Goal: Transaction & Acquisition: Purchase product/service

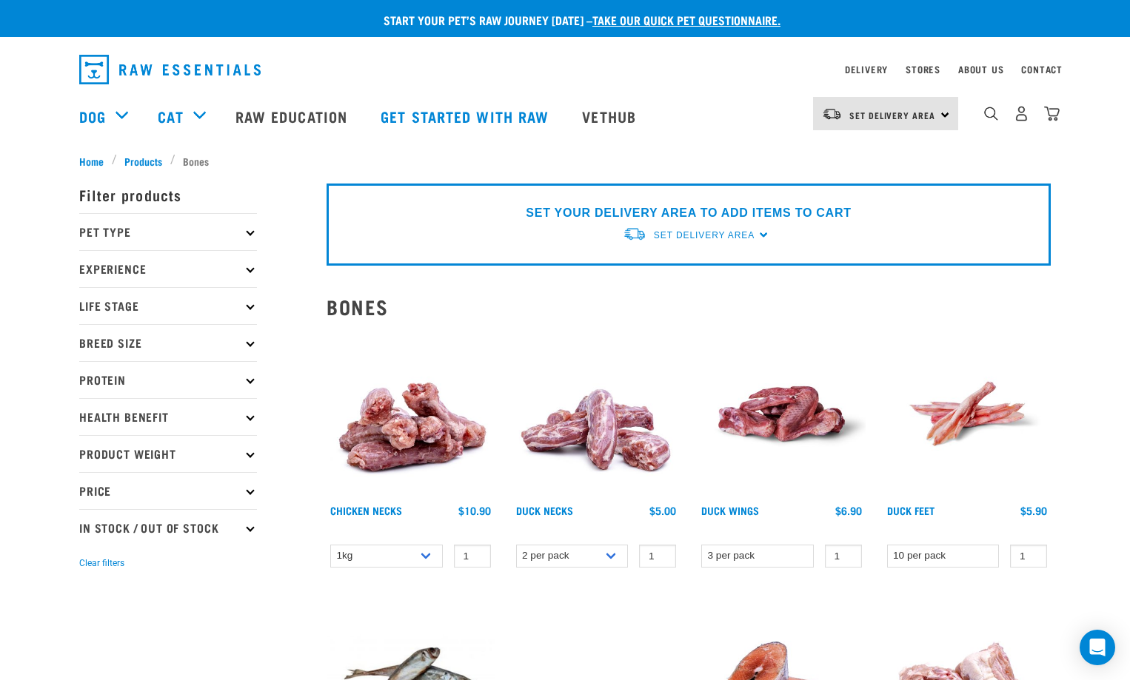
click at [124, 306] on p "Life Stage" at bounding box center [168, 305] width 178 height 37
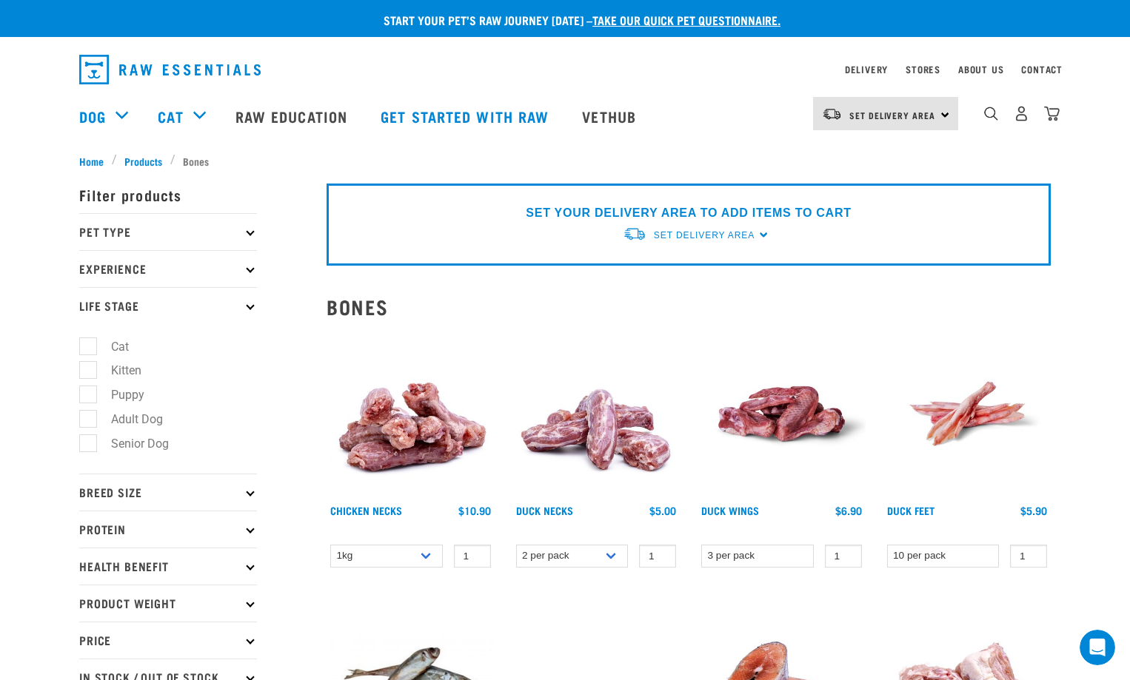
click at [110, 395] on label "Puppy" at bounding box center [118, 395] width 63 height 19
click at [89, 395] on input "Puppy" at bounding box center [84, 393] width 10 height 10
checkbox input "true"
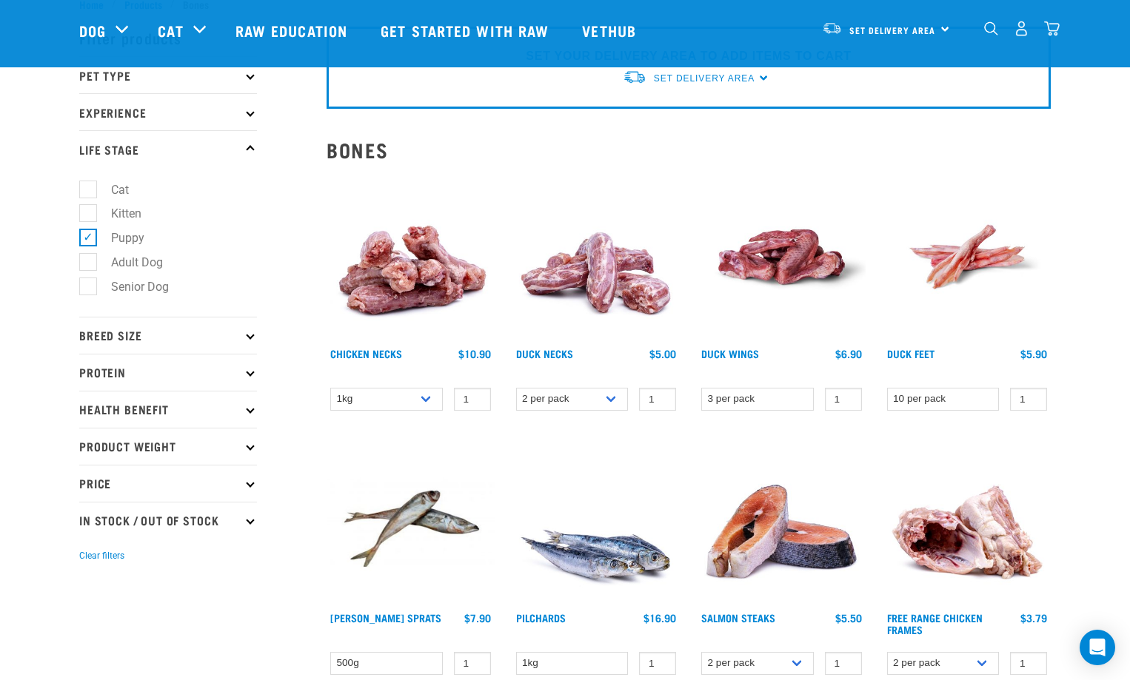
scroll to position [74, 0]
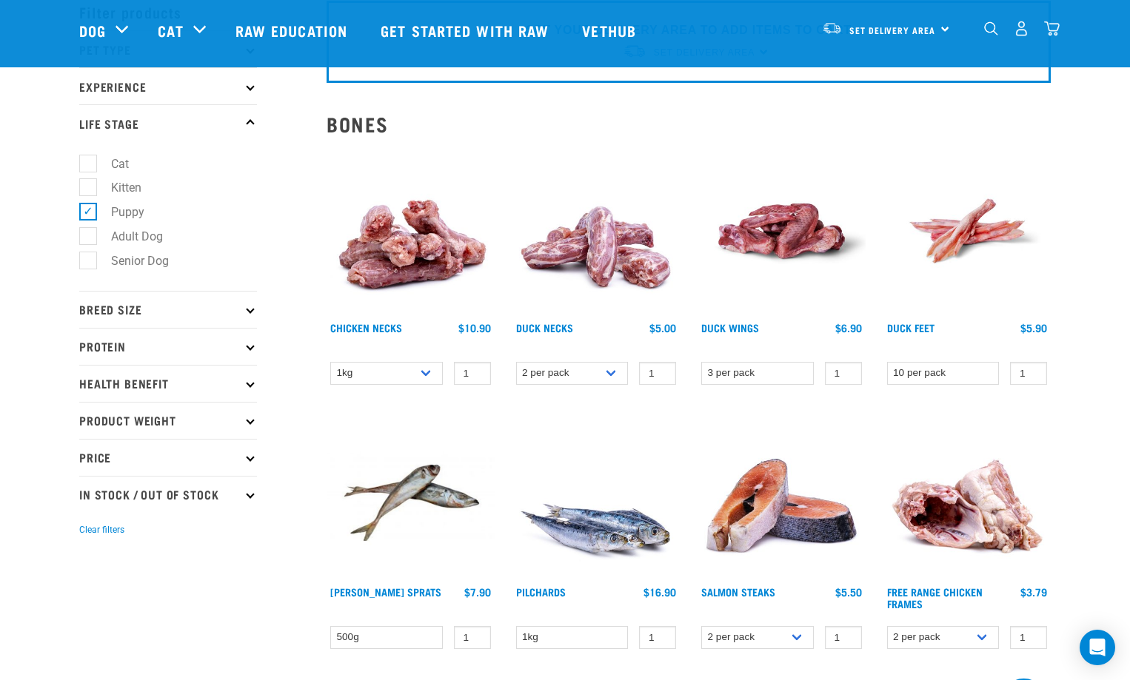
click at [248, 312] on p "Breed Size" at bounding box center [168, 309] width 178 height 37
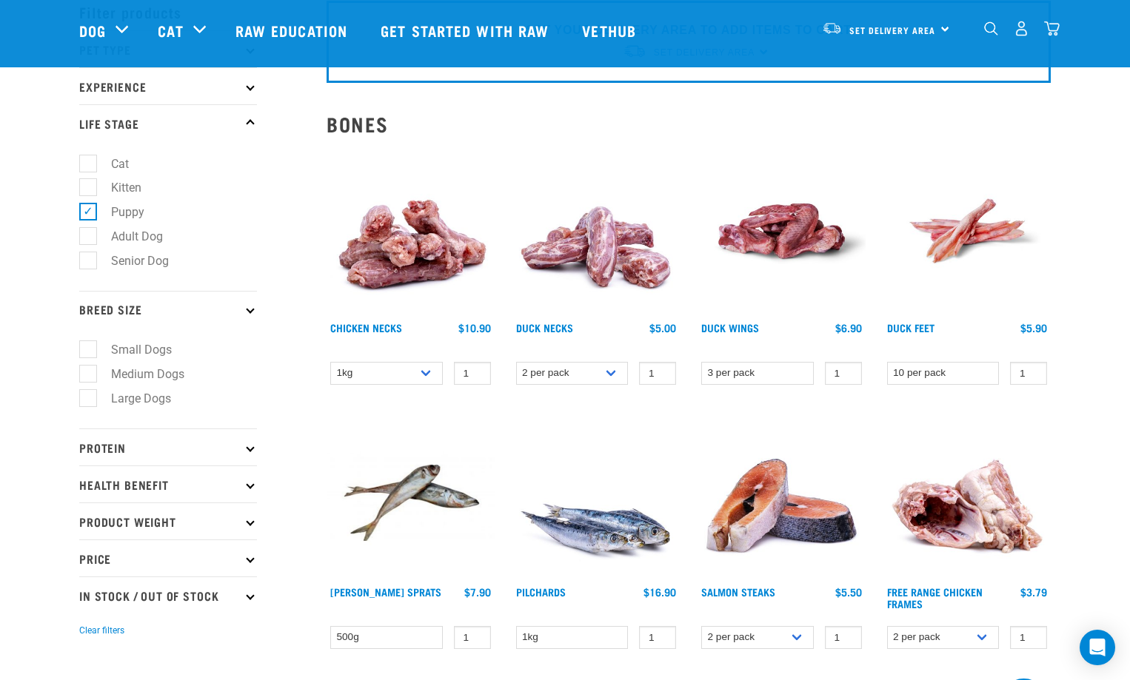
click at [87, 375] on label "Medium Dogs" at bounding box center [138, 374] width 103 height 19
click at [87, 375] on input "Medium Dogs" at bounding box center [84, 372] width 10 height 10
checkbox input "true"
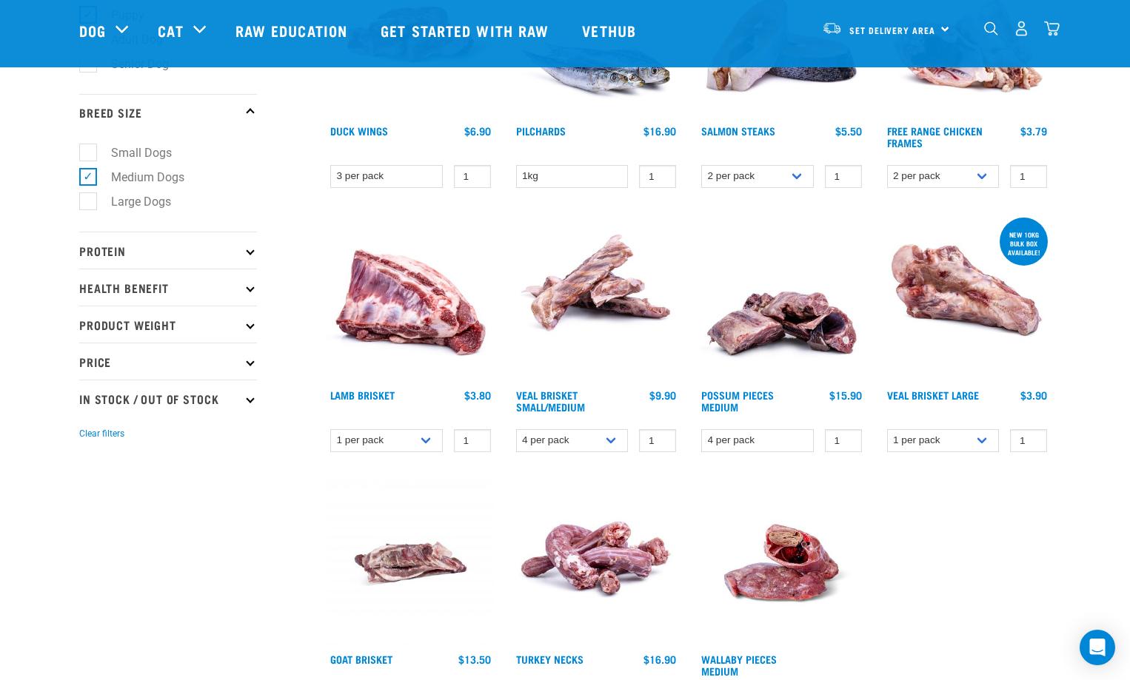
scroll to position [296, 0]
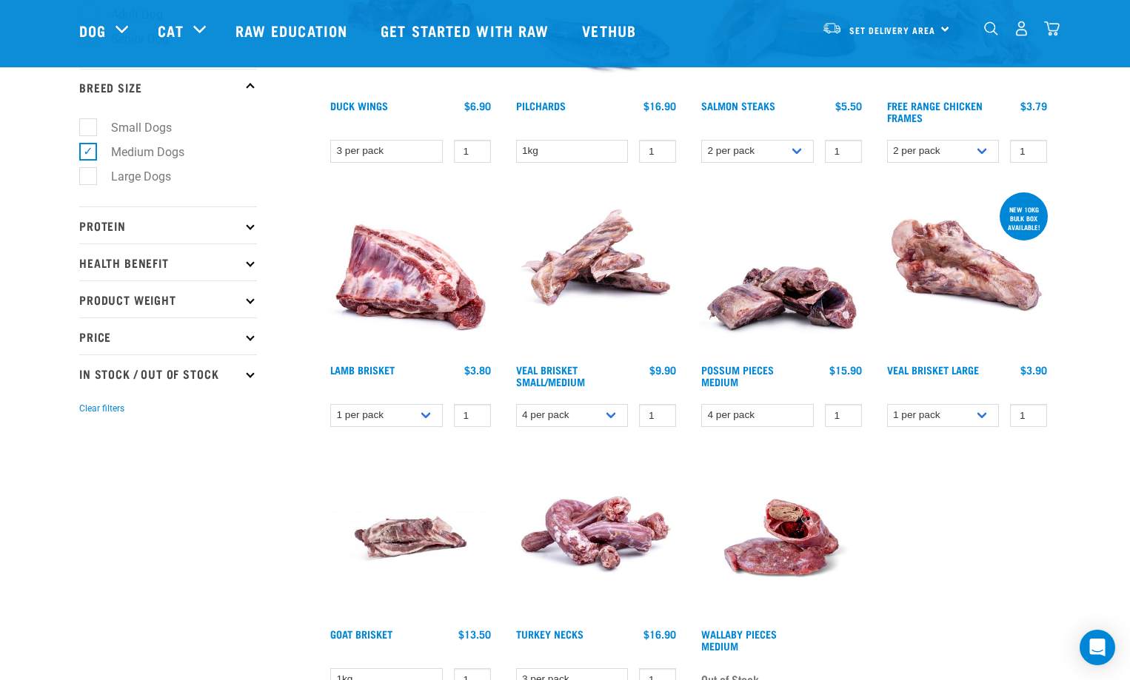
click at [250, 224] on icon at bounding box center [250, 225] width 8 height 8
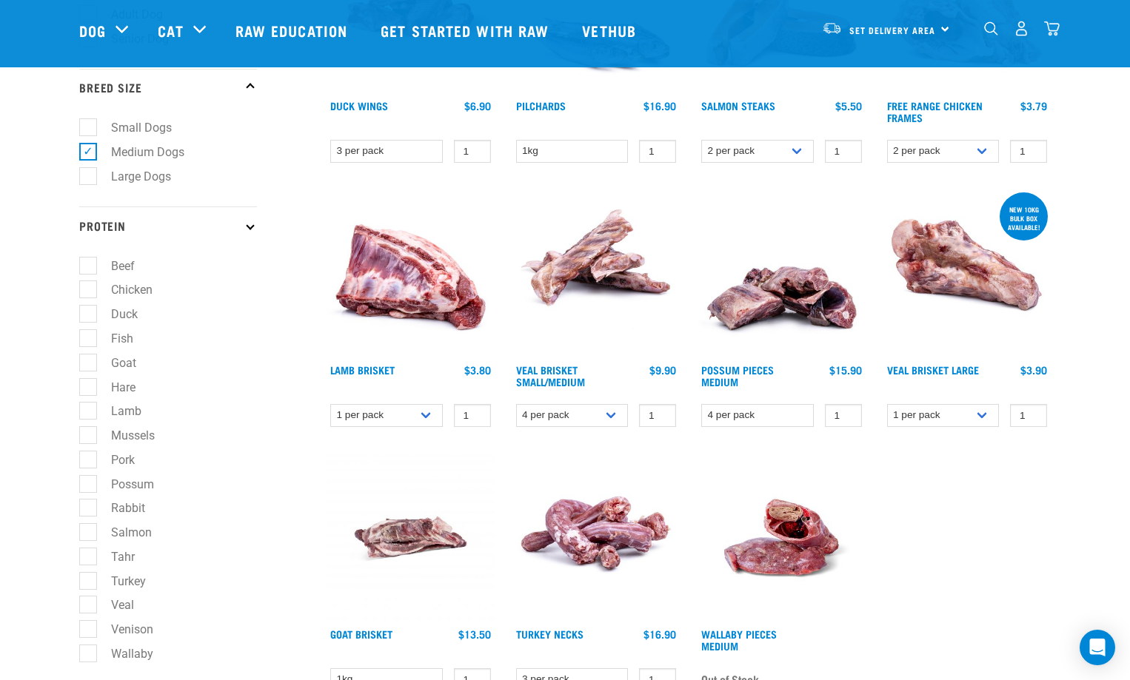
click at [91, 314] on label "Duck" at bounding box center [115, 314] width 56 height 19
click at [89, 314] on input "Duck" at bounding box center [84, 312] width 10 height 10
checkbox input "true"
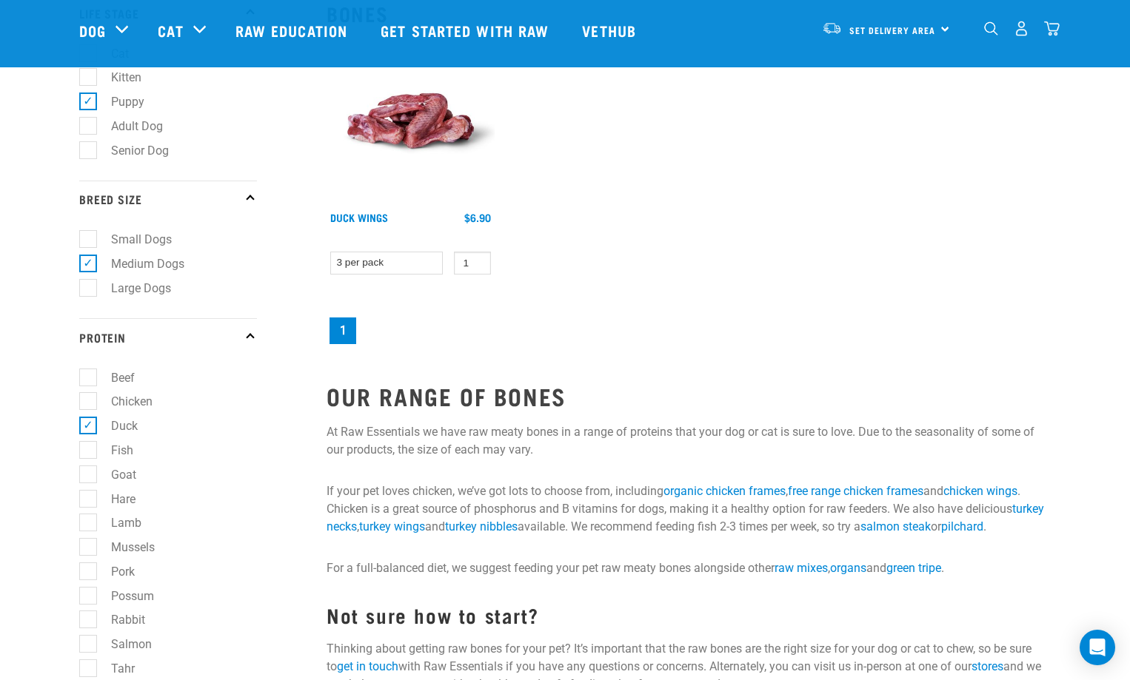
scroll to position [296, 0]
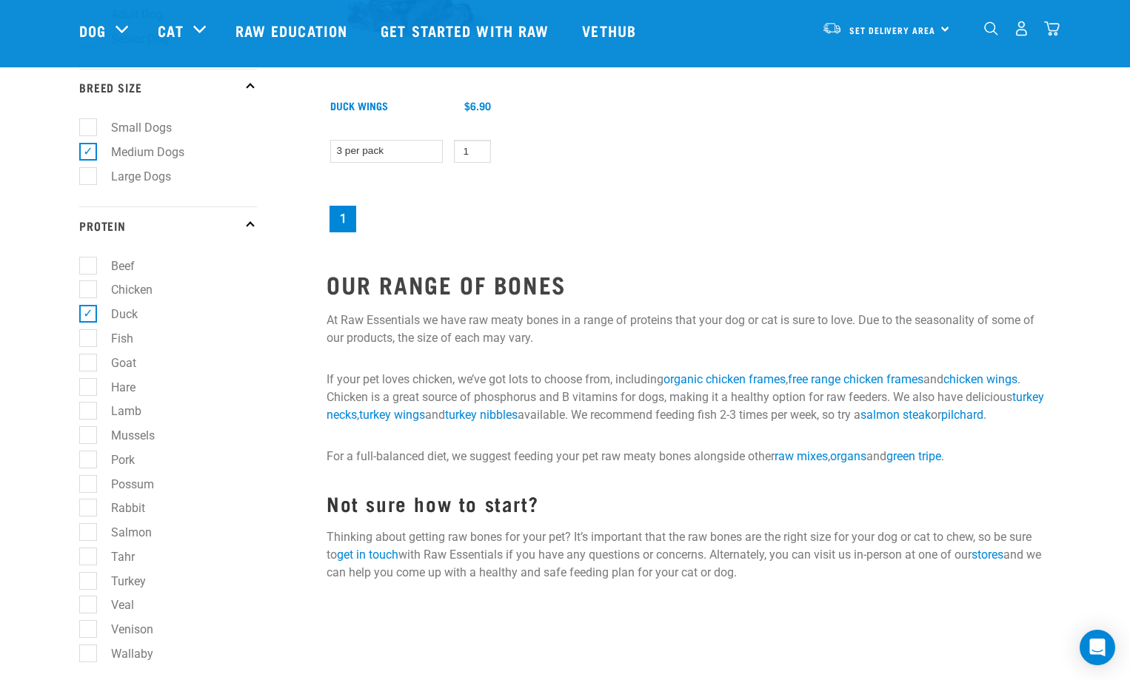
click at [87, 509] on label "Rabbit" at bounding box center [119, 508] width 64 height 19
click at [87, 509] on input "Rabbit" at bounding box center [84, 506] width 10 height 10
checkbox input "true"
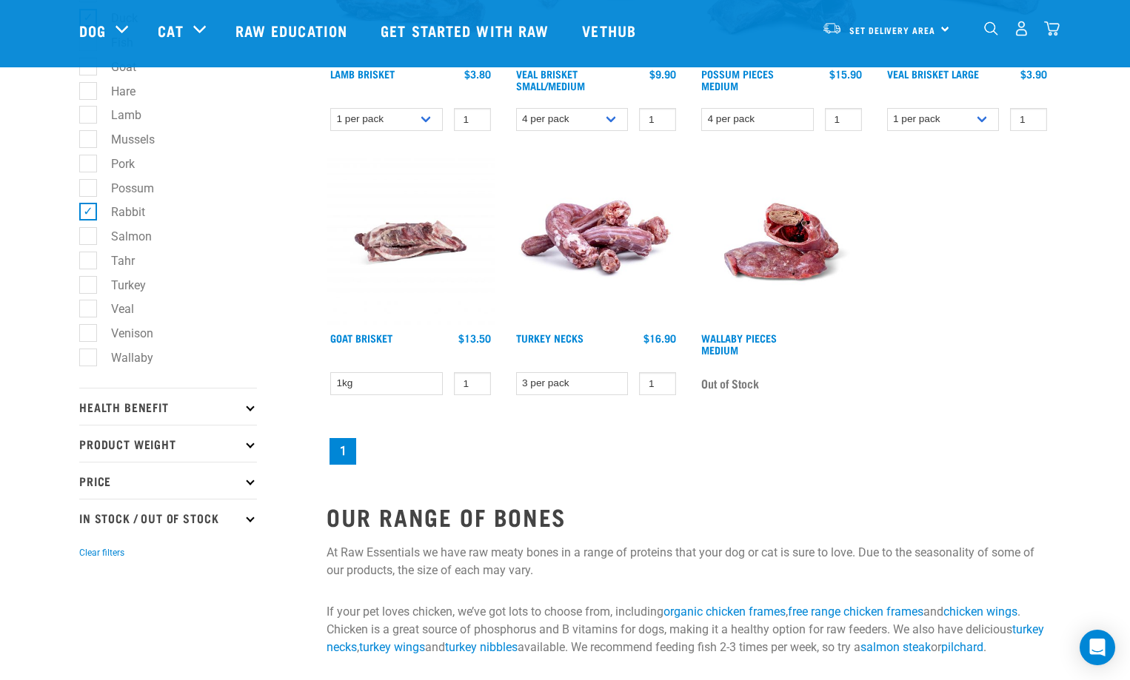
scroll to position [518, 0]
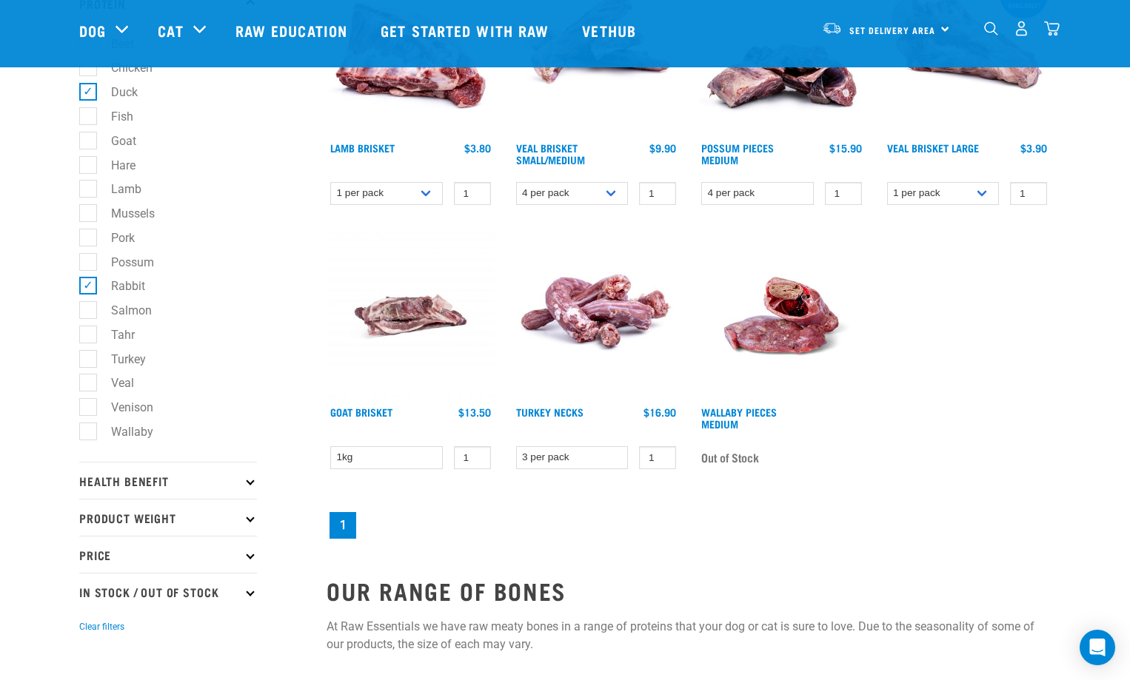
click at [91, 115] on label "Fish" at bounding box center [113, 116] width 52 height 19
click at [89, 115] on input "Fish" at bounding box center [84, 114] width 10 height 10
checkbox input "true"
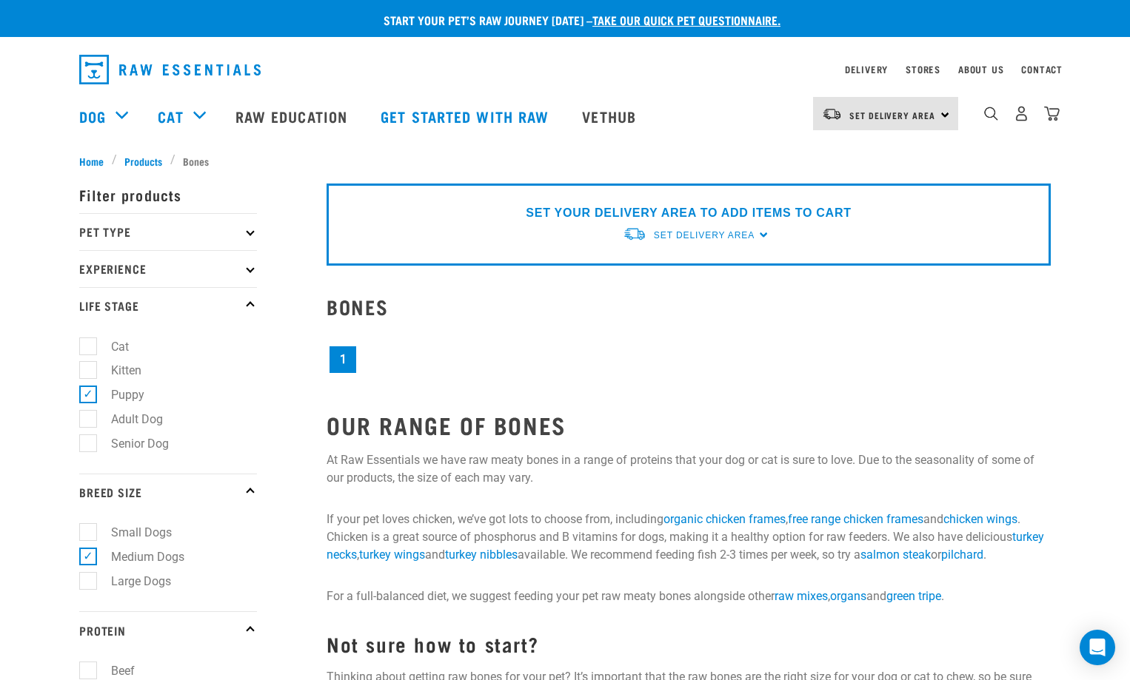
click at [765, 235] on div "SET YOUR DELIVERY AREA TO ADD ITEMS TO CART Set Delivery Area [GEOGRAPHIC_DATA]…" at bounding box center [688, 225] width 724 height 82
click at [737, 230] on span "Set Delivery Area" at bounding box center [704, 235] width 101 height 10
click at [676, 266] on link "[GEOGRAPHIC_DATA]" at bounding box center [696, 270] width 147 height 24
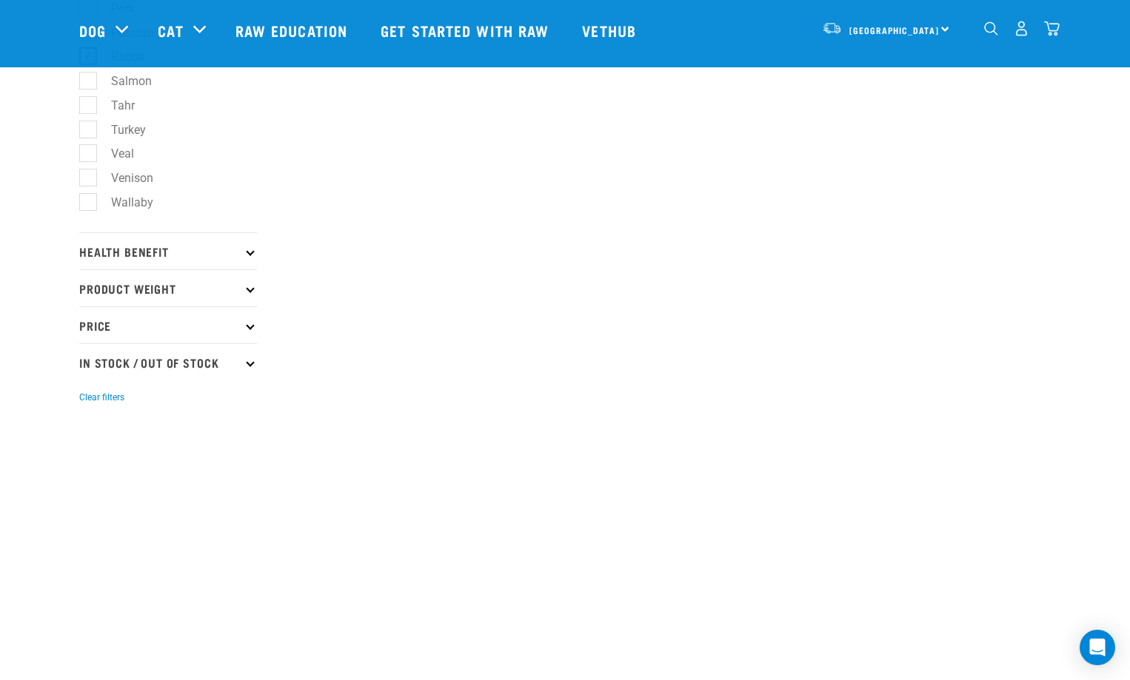
scroll to position [740, 0]
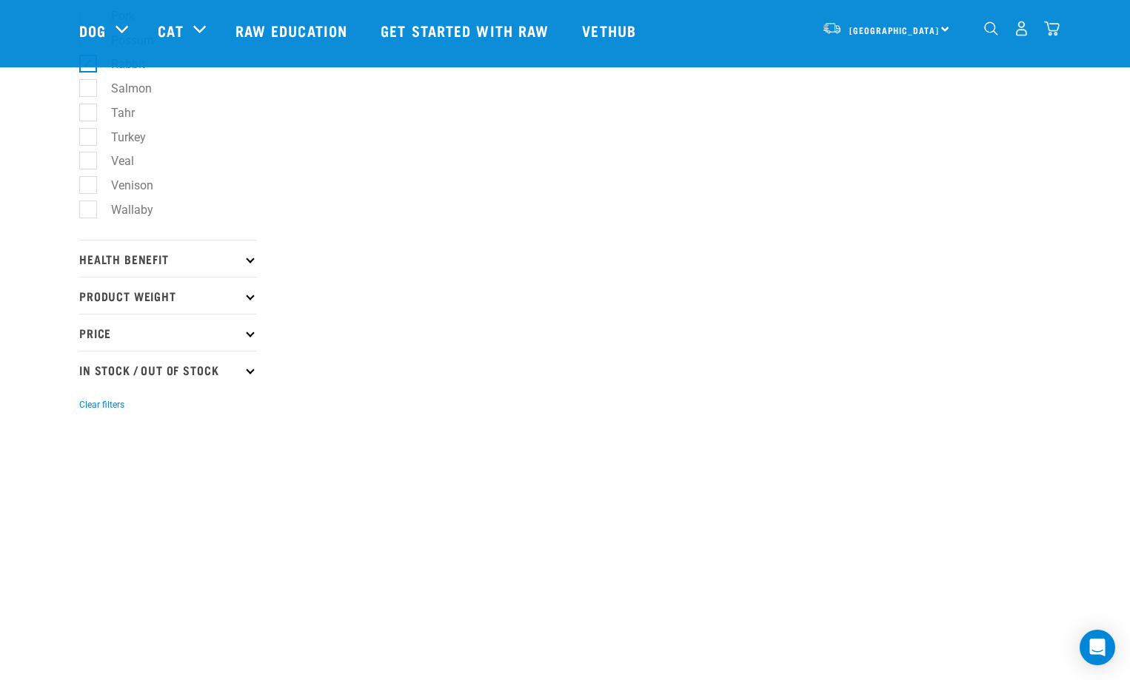
click at [254, 332] on icon at bounding box center [250, 333] width 8 height 8
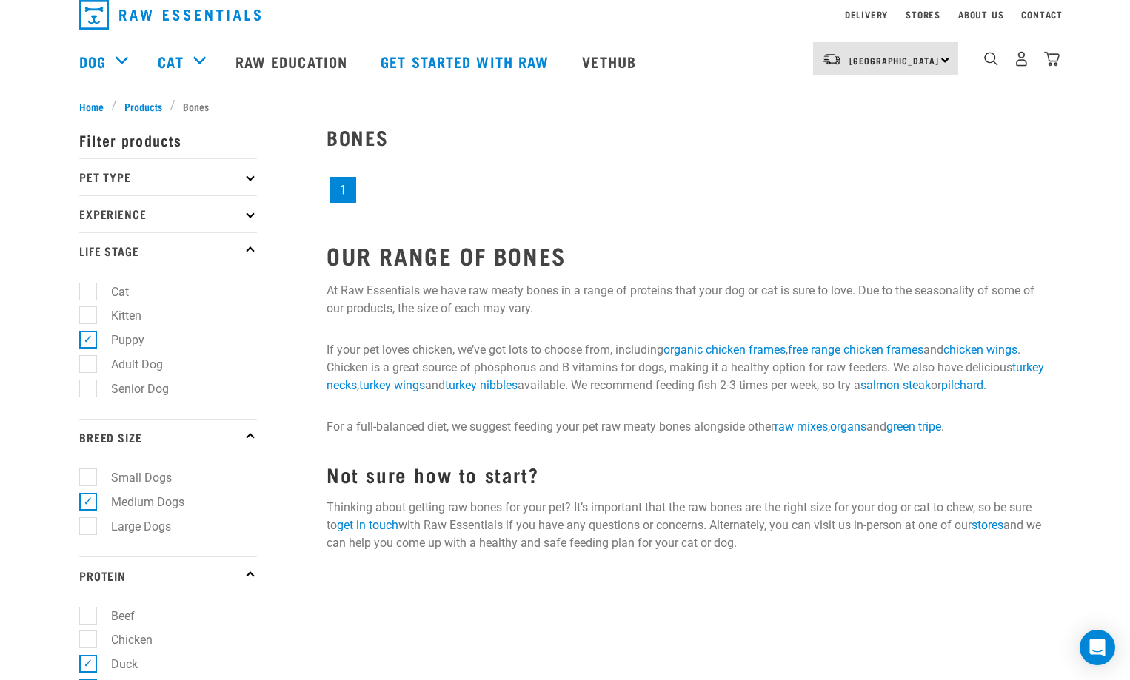
scroll to position [0, 0]
